Goal: Find specific page/section: Find specific page/section

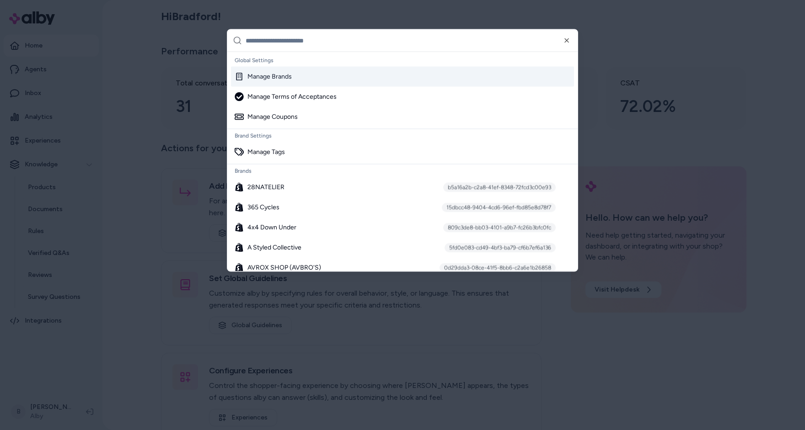
click at [296, 41] on input "text" at bounding box center [409, 41] width 327 height 22
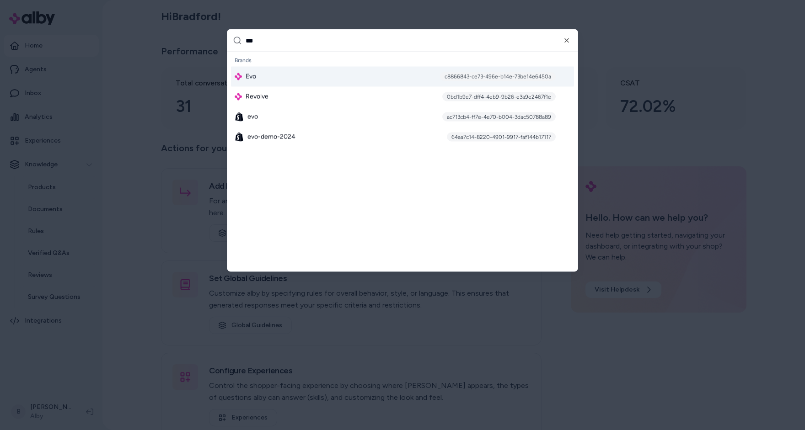
type input "***"
click at [261, 74] on div "Evo c8866843-ce73-496e-b14e-73be14e6450a" at bounding box center [402, 77] width 343 height 20
